Goal: Browse casually: Explore the website without a specific task or goal

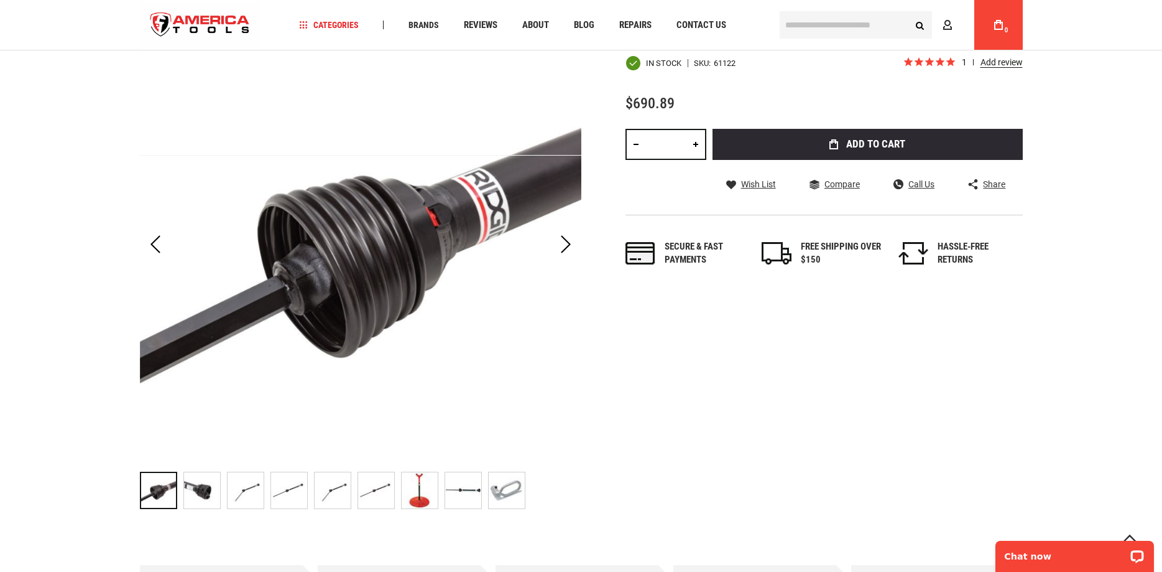
click at [205, 491] on img "RIDGID 61122 840A UNIVERSAL DRIVE SHAFT" at bounding box center [202, 490] width 36 height 36
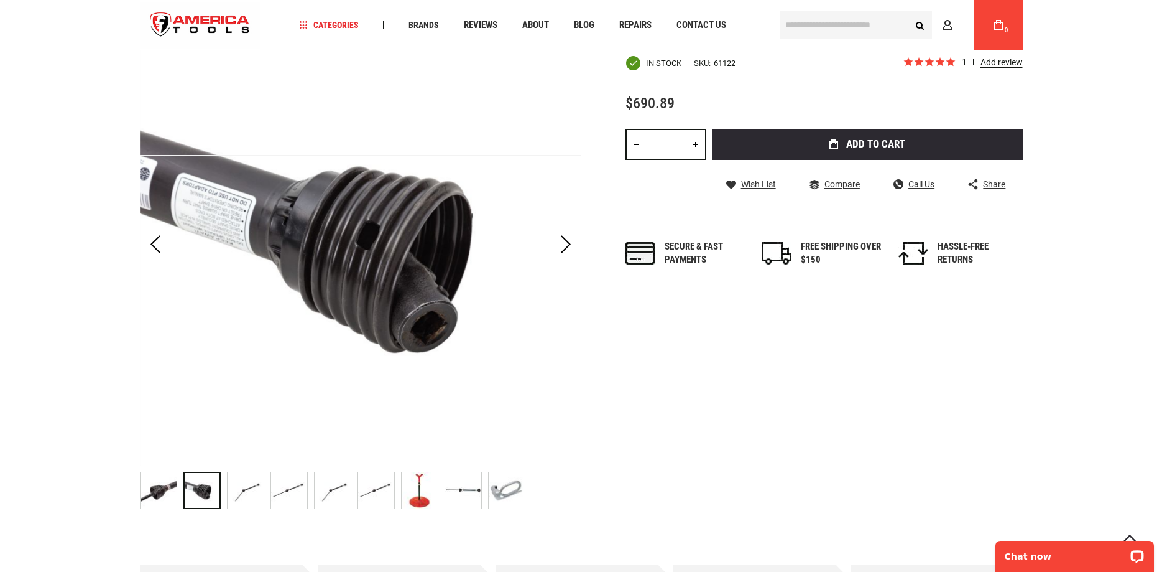
click at [143, 497] on img "RIDGID 61122 840A UNIVERSAL DRIVE SHAFT" at bounding box center [159, 490] width 36 height 36
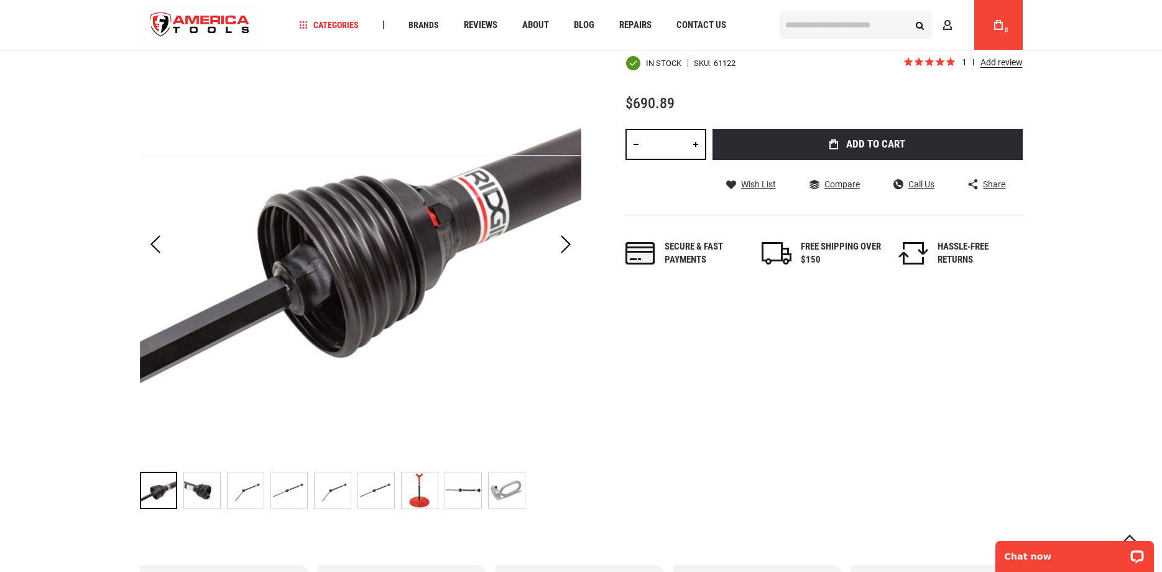
click at [215, 489] on img "RIDGID 61122 840A UNIVERSAL DRIVE SHAFT" at bounding box center [202, 490] width 36 height 36
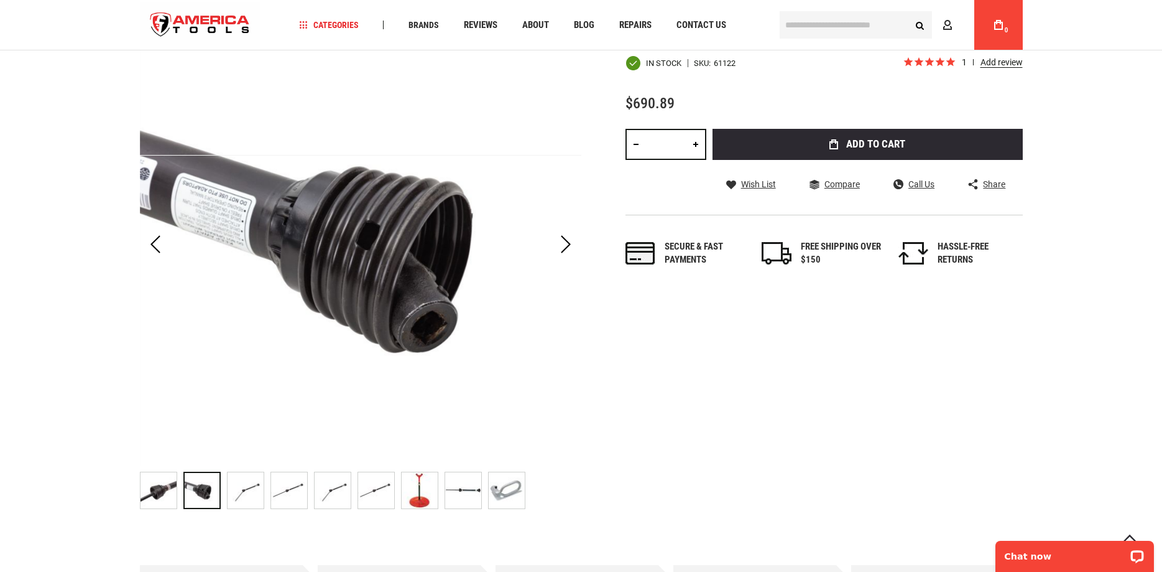
click at [253, 486] on img "RIDGID 61122 840A UNIVERSAL DRIVE SHAFT" at bounding box center [246, 490] width 36 height 36
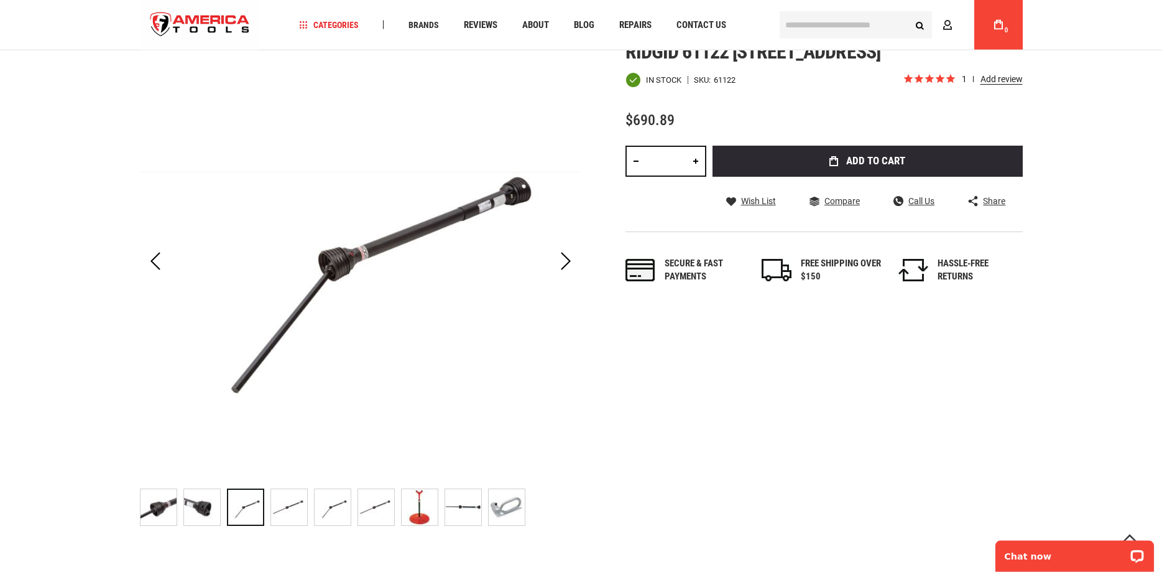
scroll to position [190, 0]
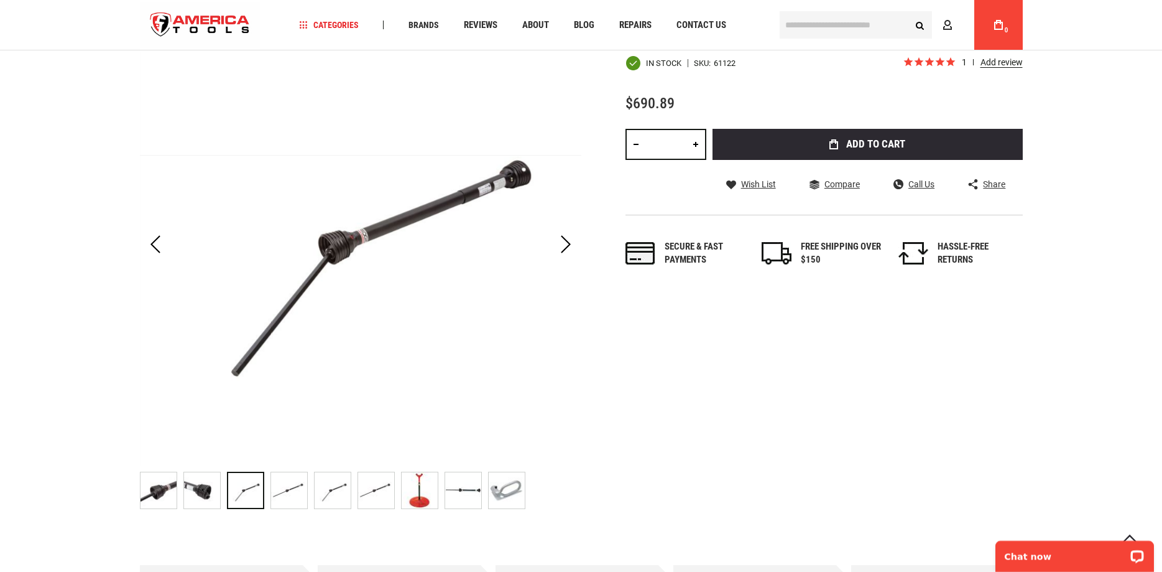
click at [296, 488] on img "RIDGID 61122 840A UNIVERSAL DRIVE SHAFT" at bounding box center [289, 490] width 36 height 36
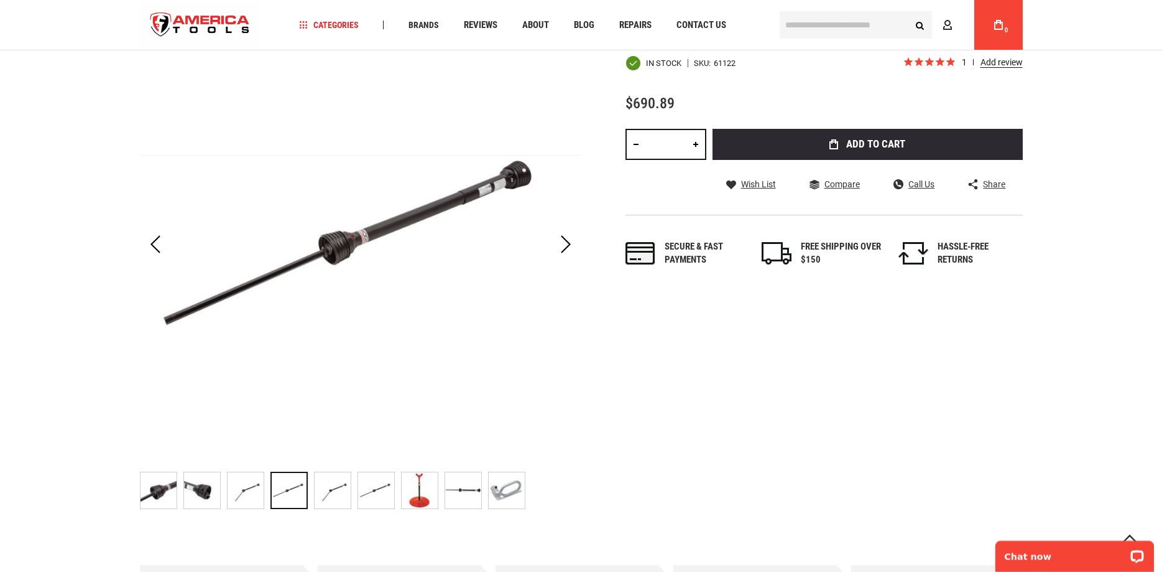
click at [339, 492] on img "RIDGID 61122 840A UNIVERSAL DRIVE SHAFT" at bounding box center [333, 490] width 36 height 36
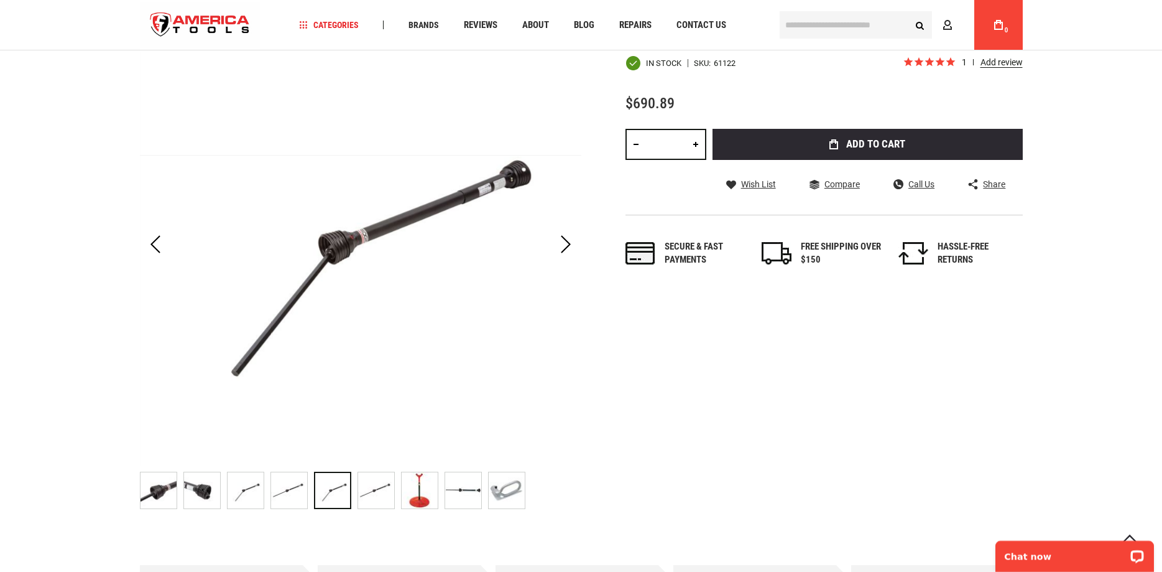
click at [379, 489] on img "RIDGID 61122 840A UNIVERSAL DRIVE SHAFT" at bounding box center [376, 490] width 36 height 36
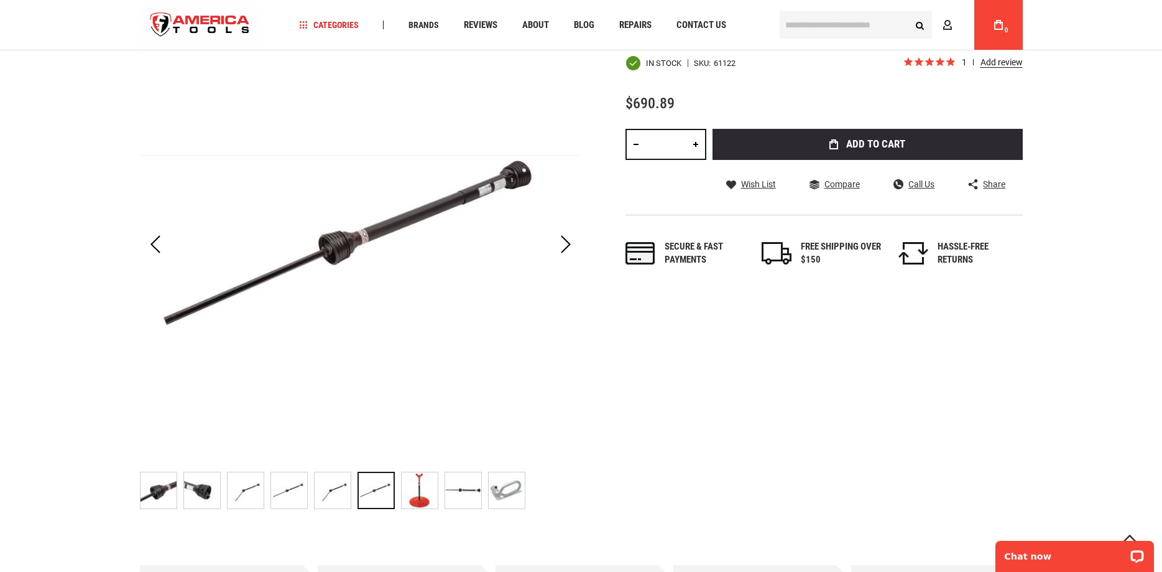
drag, startPoint x: 154, startPoint y: 489, endPoint x: 238, endPoint y: 478, distance: 85.4
click at [167, 487] on img "RIDGID 61122 840A UNIVERSAL DRIVE SHAFT" at bounding box center [159, 490] width 36 height 36
click at [216, 488] on img "RIDGID 61122 840A UNIVERSAL DRIVE SHAFT" at bounding box center [202, 490] width 36 height 36
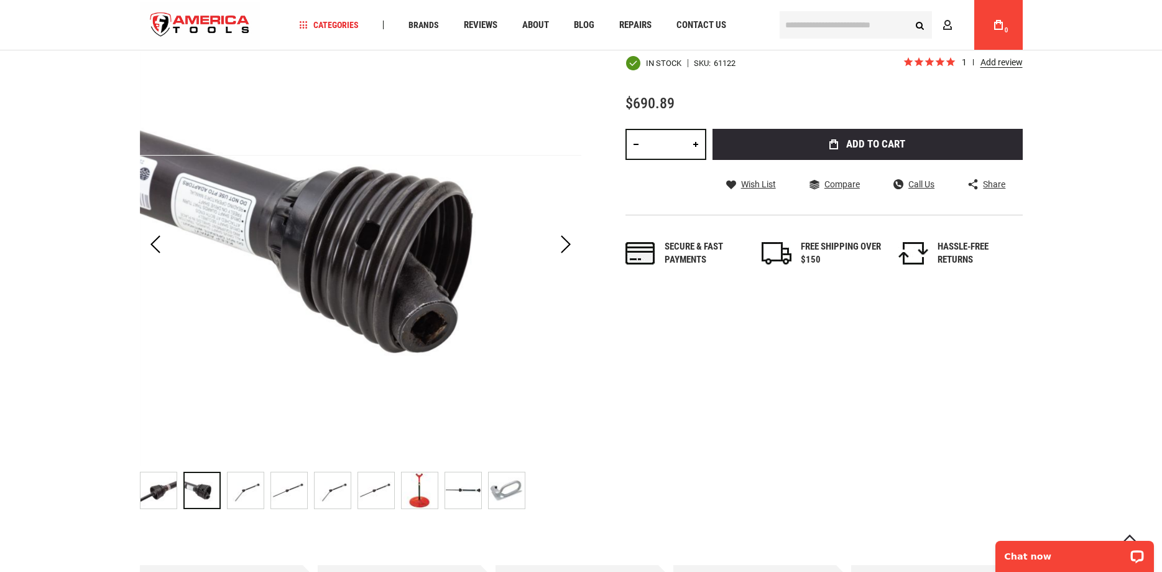
click at [158, 483] on img "RIDGID 61122 840A UNIVERSAL DRIVE SHAFT" at bounding box center [159, 490] width 36 height 36
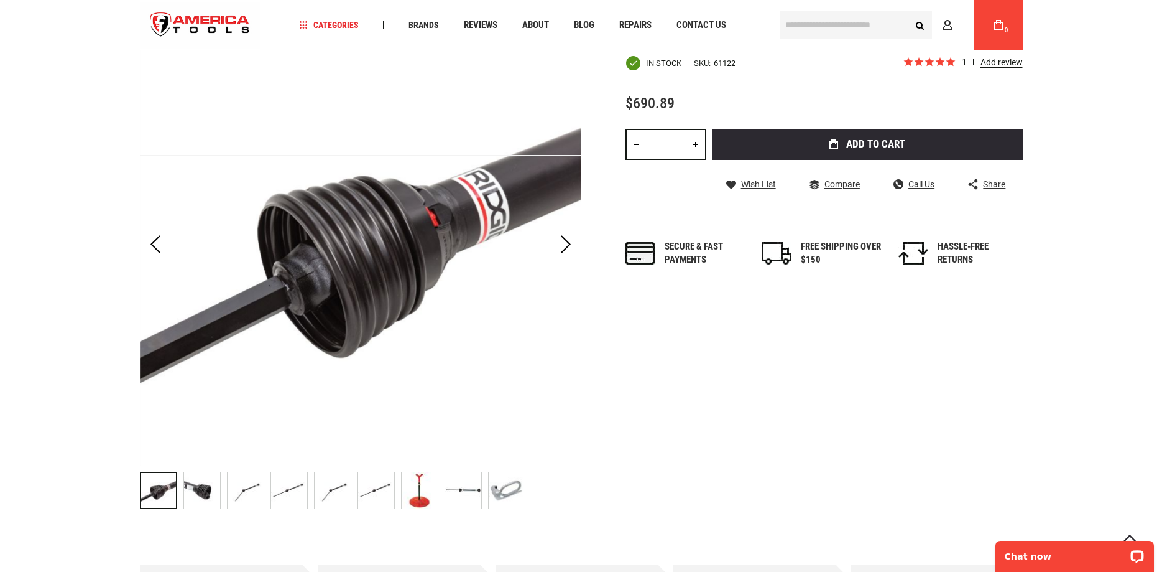
click at [196, 483] on img "RIDGID 61122 840A UNIVERSAL DRIVE SHAFT" at bounding box center [202, 490] width 36 height 36
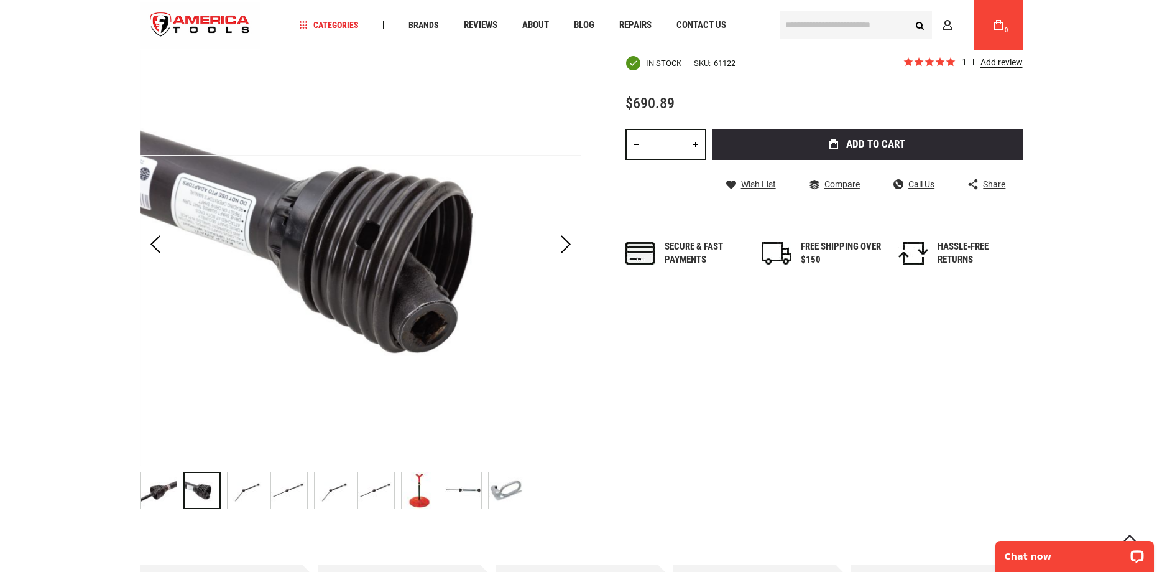
click at [265, 487] on div "RIDGID 61122 840A UNIVERSAL DRIVE SHAFT" at bounding box center [249, 490] width 44 height 50
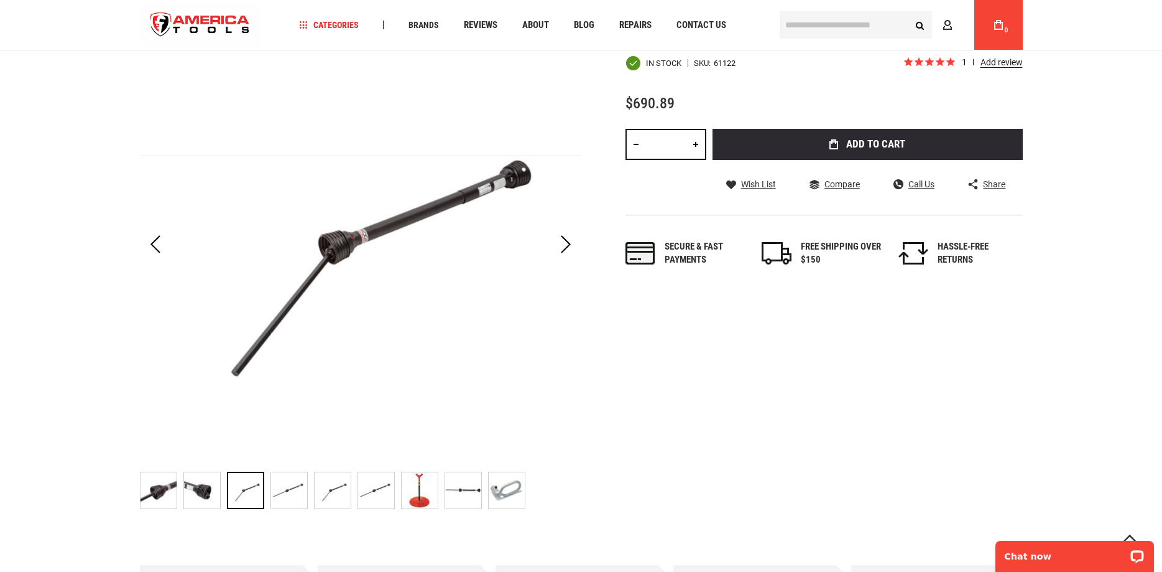
click at [293, 489] on img "RIDGID 61122 840A UNIVERSAL DRIVE SHAFT" at bounding box center [289, 490] width 36 height 36
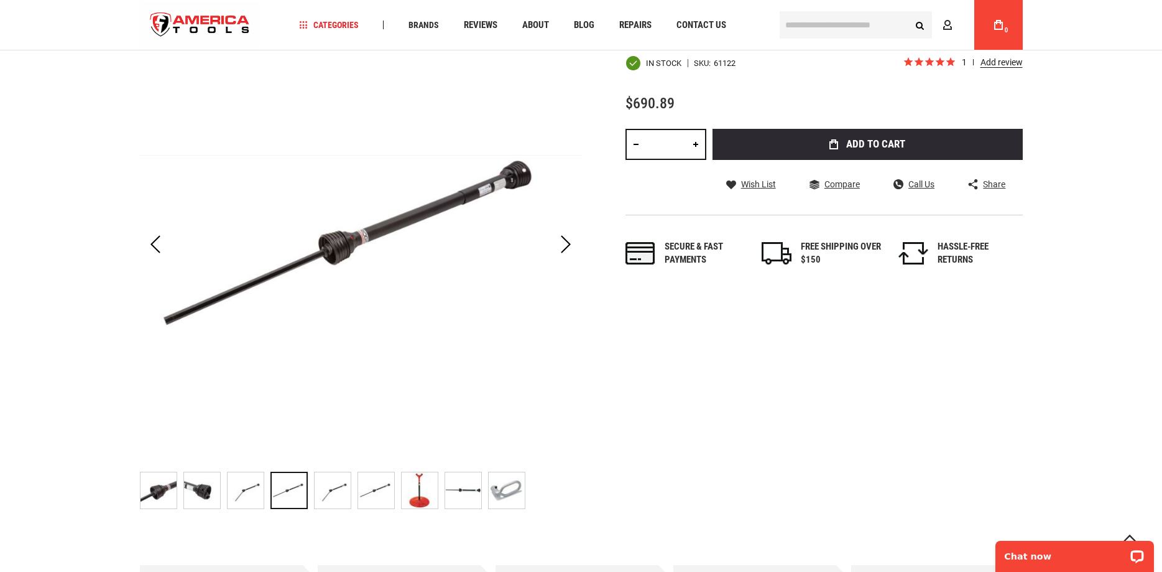
click at [341, 493] on img "RIDGID 61122 840A UNIVERSAL DRIVE SHAFT" at bounding box center [333, 490] width 36 height 36
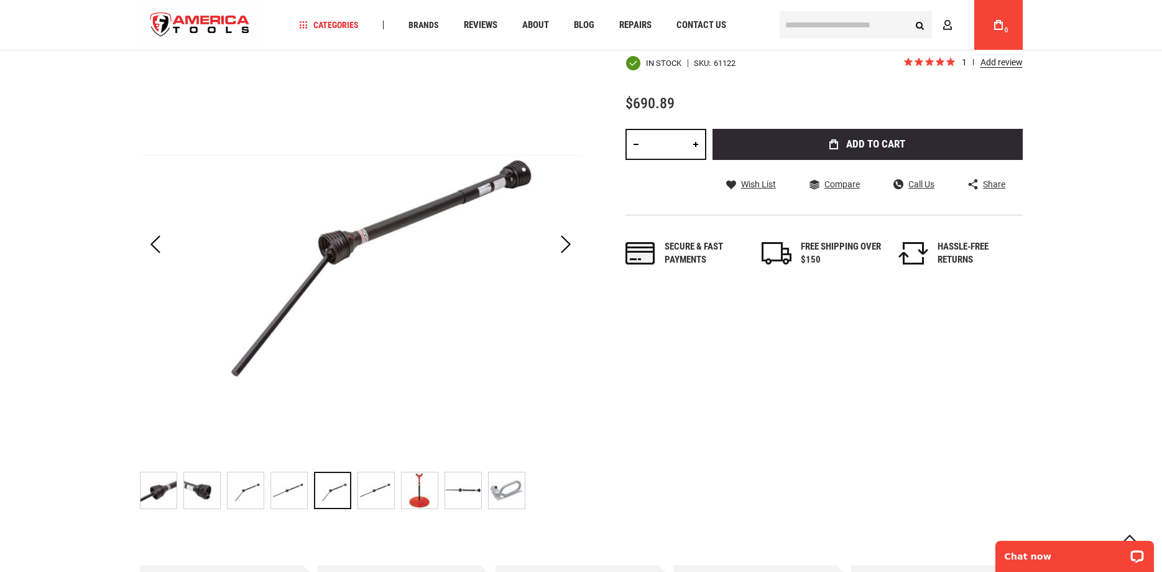
click at [390, 491] on img "RIDGID 61122 840A UNIVERSAL DRIVE SHAFT" at bounding box center [376, 490] width 36 height 36
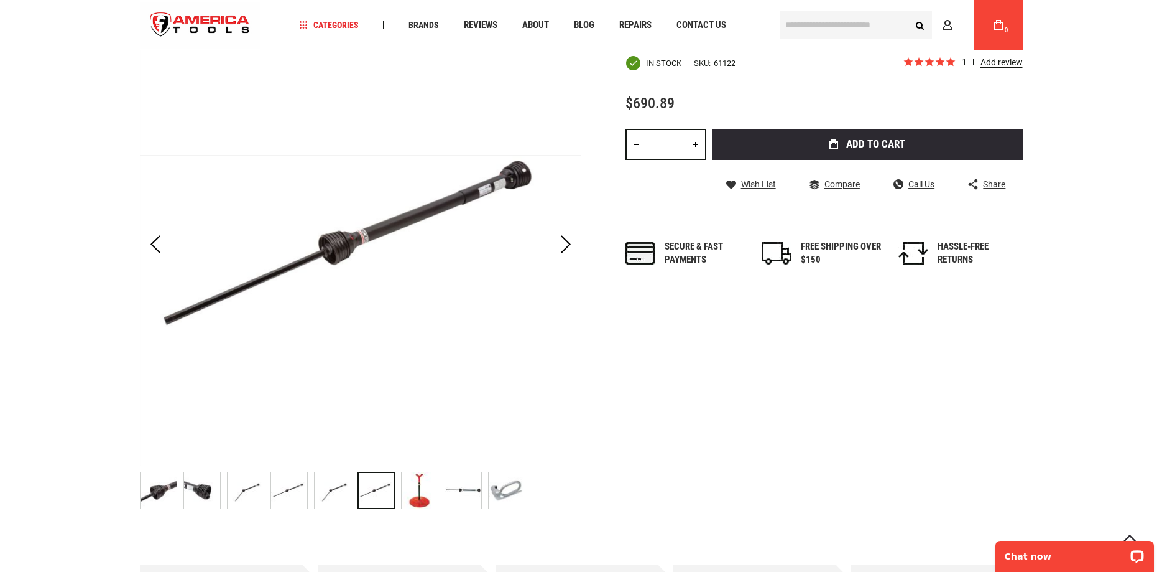
click at [420, 488] on img "RIDGID 61122 840A UNIVERSAL DRIVE SHAFT" at bounding box center [420, 490] width 36 height 36
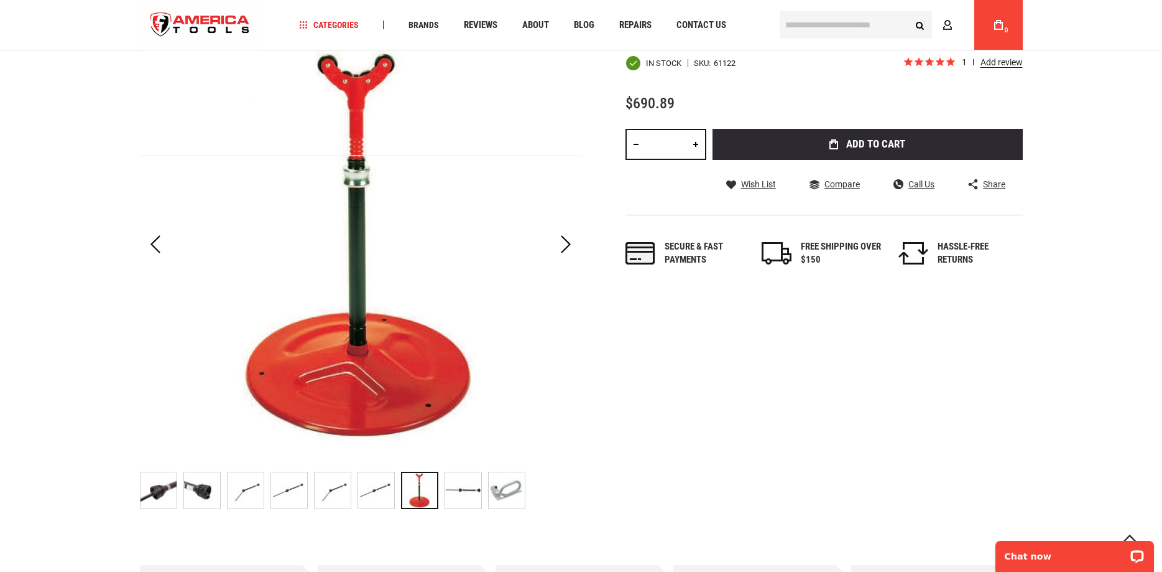
click at [470, 494] on img "RIDGID 61122 840A UNIVERSAL DRIVE SHAFT" at bounding box center [463, 490] width 36 height 36
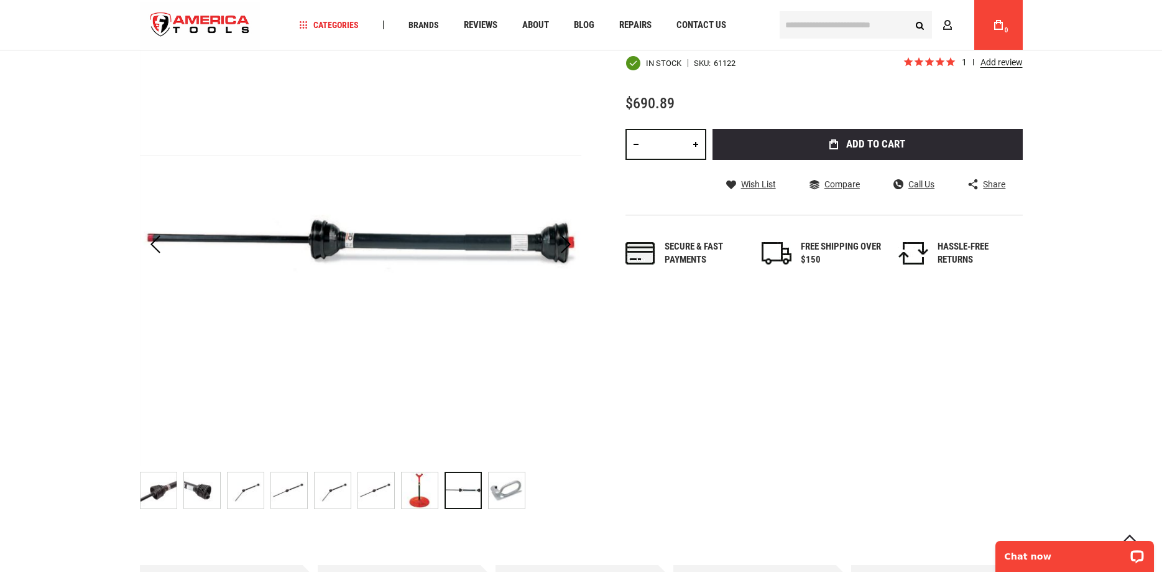
click at [514, 496] on img "RIDGID 61122 840A UNIVERSAL DRIVE SHAFT" at bounding box center [507, 490] width 36 height 36
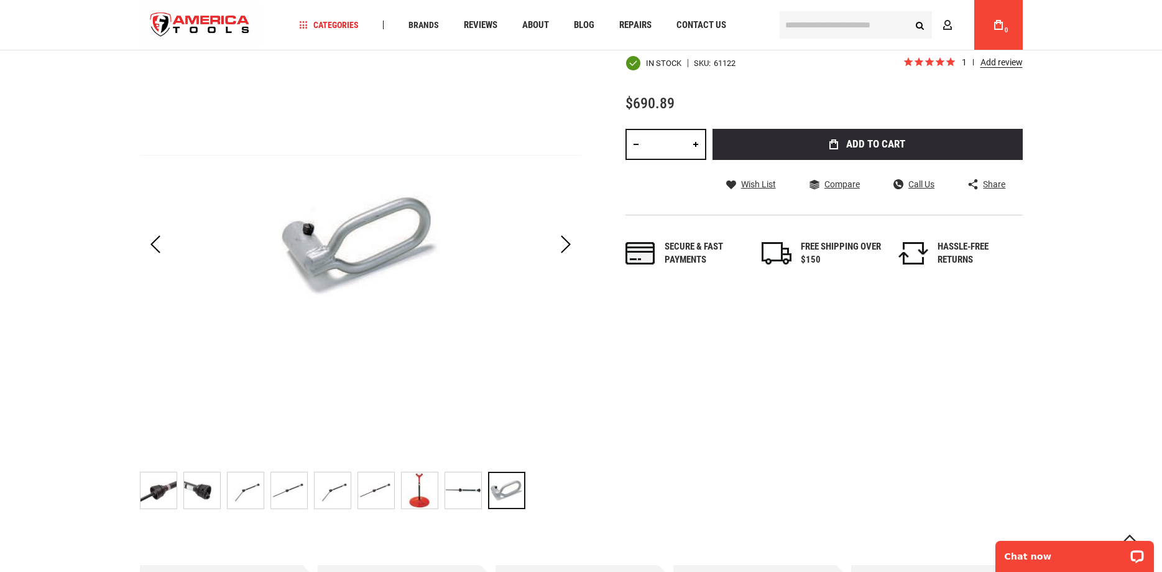
click at [439, 496] on div "RIDGID 61122 840A UNIVERSAL DRIVE SHAFT" at bounding box center [423, 490] width 44 height 50
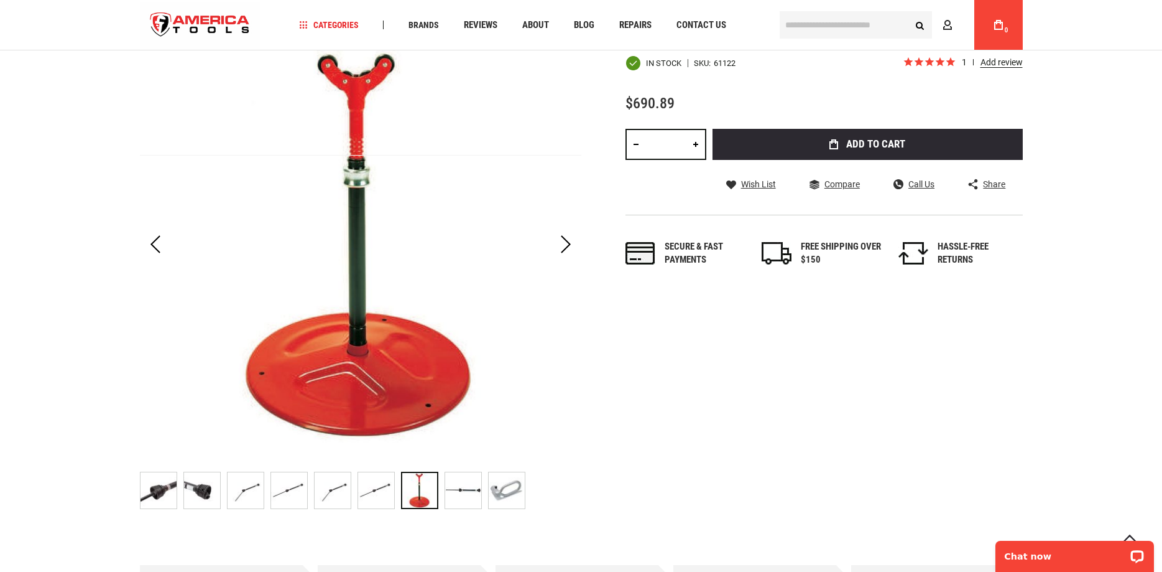
click at [471, 494] on img "RIDGID 61122 840A UNIVERSAL DRIVE SHAFT" at bounding box center [463, 490] width 36 height 36
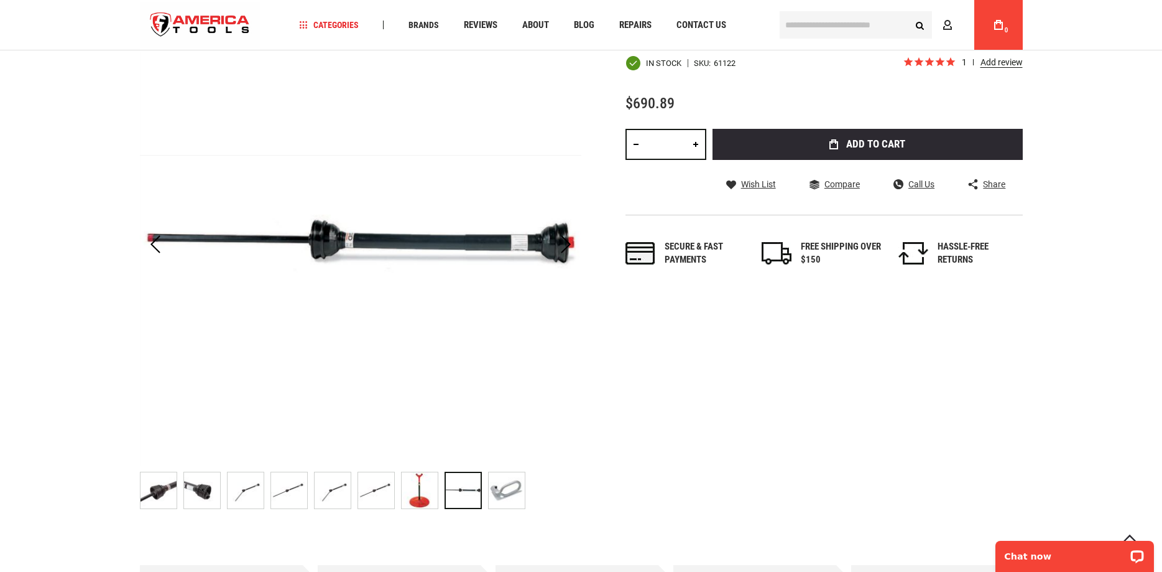
click at [506, 502] on img "RIDGID 61122 840A UNIVERSAL DRIVE SHAFT" at bounding box center [507, 490] width 36 height 36
